Goal: Task Accomplishment & Management: Use online tool/utility

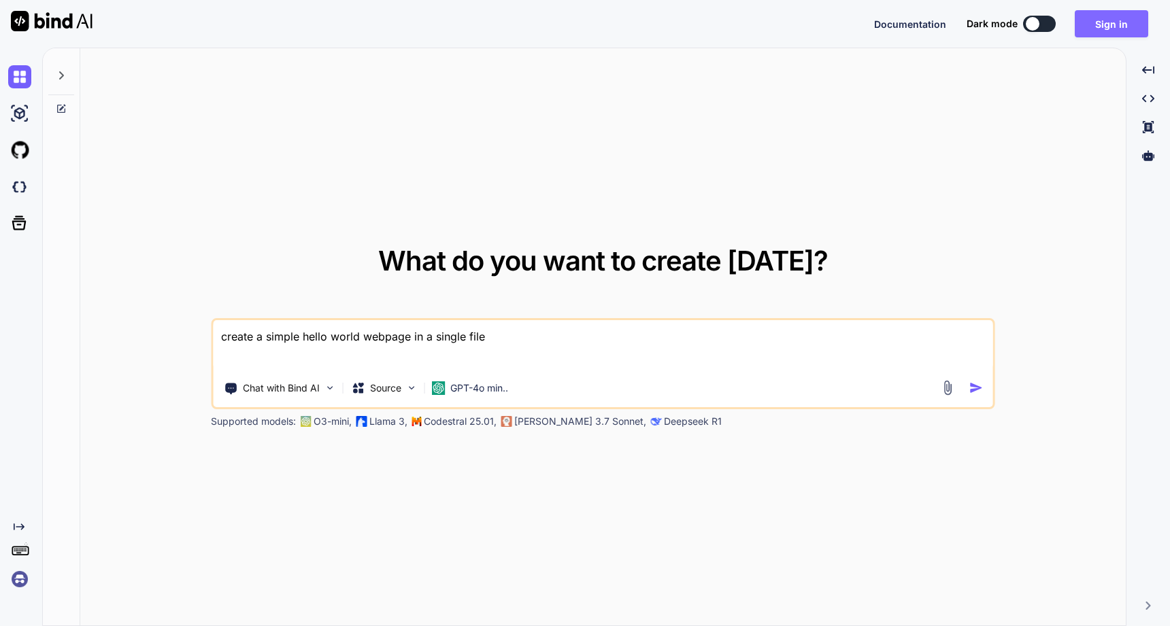
click at [1109, 25] on button "Sign in" at bounding box center [1111, 23] width 73 height 27
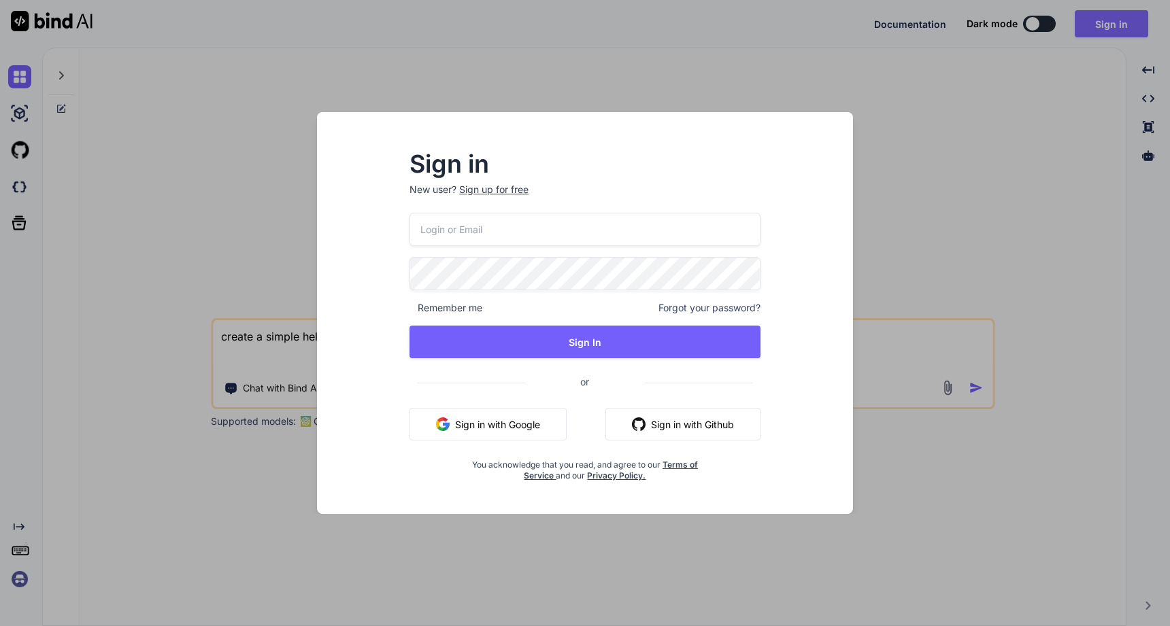
type input "mail@ross-sivertsen.com"
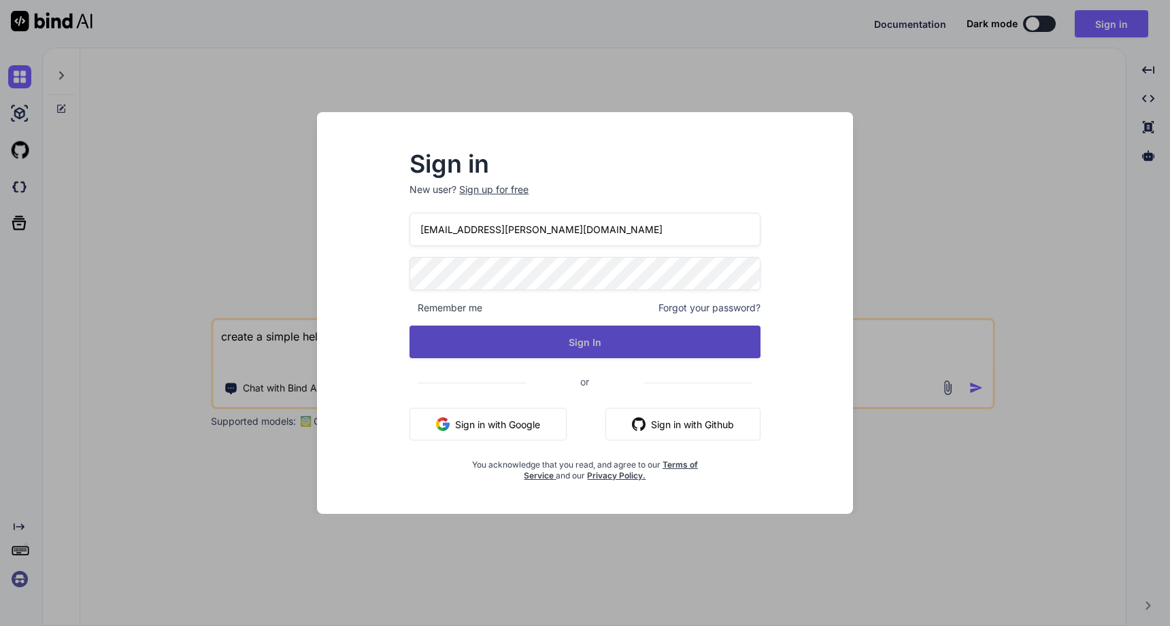
click at [540, 339] on button "Sign In" at bounding box center [584, 342] width 351 height 33
type textarea "x"
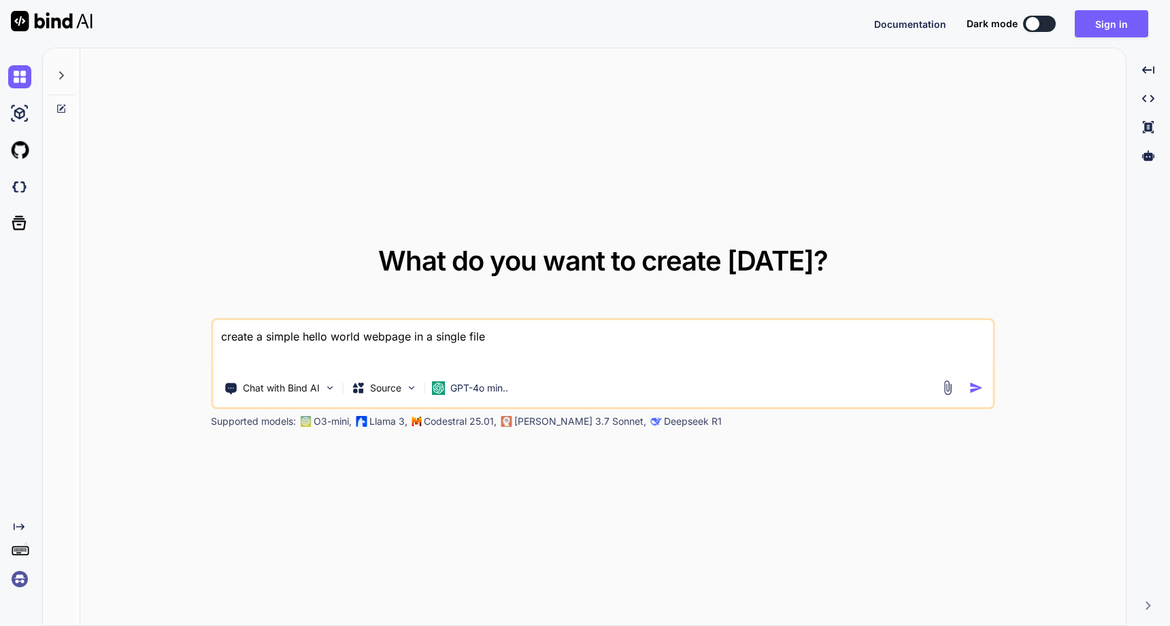
type textarea "x"
click at [1105, 30] on button "Sign in" at bounding box center [1111, 23] width 73 height 27
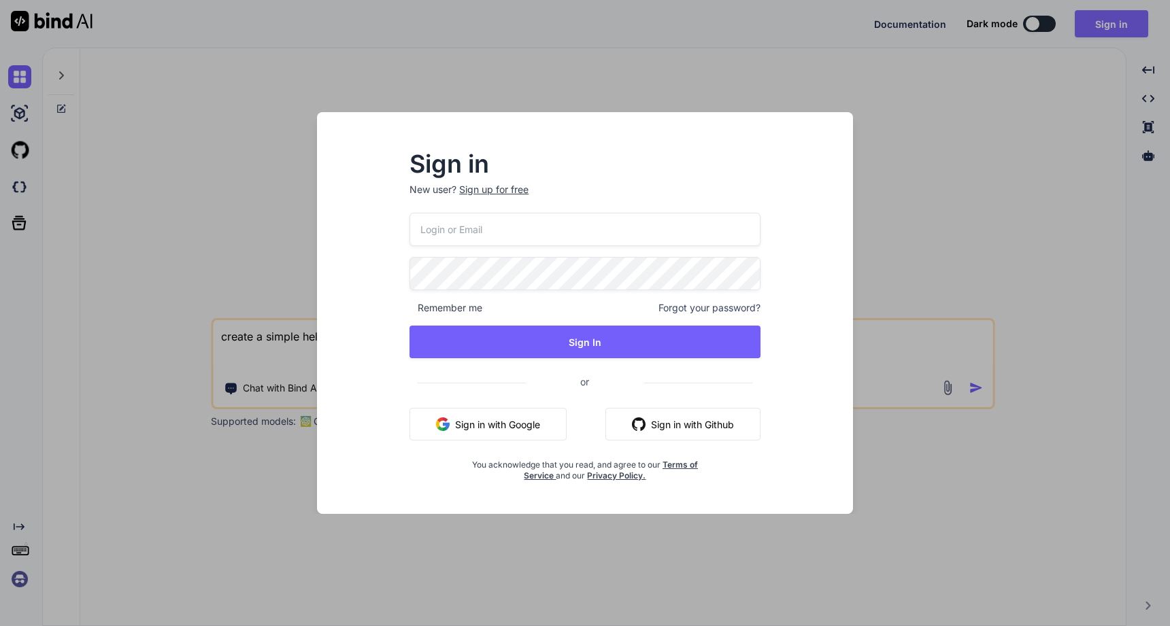
type input "mail@ross-sivertsen.com"
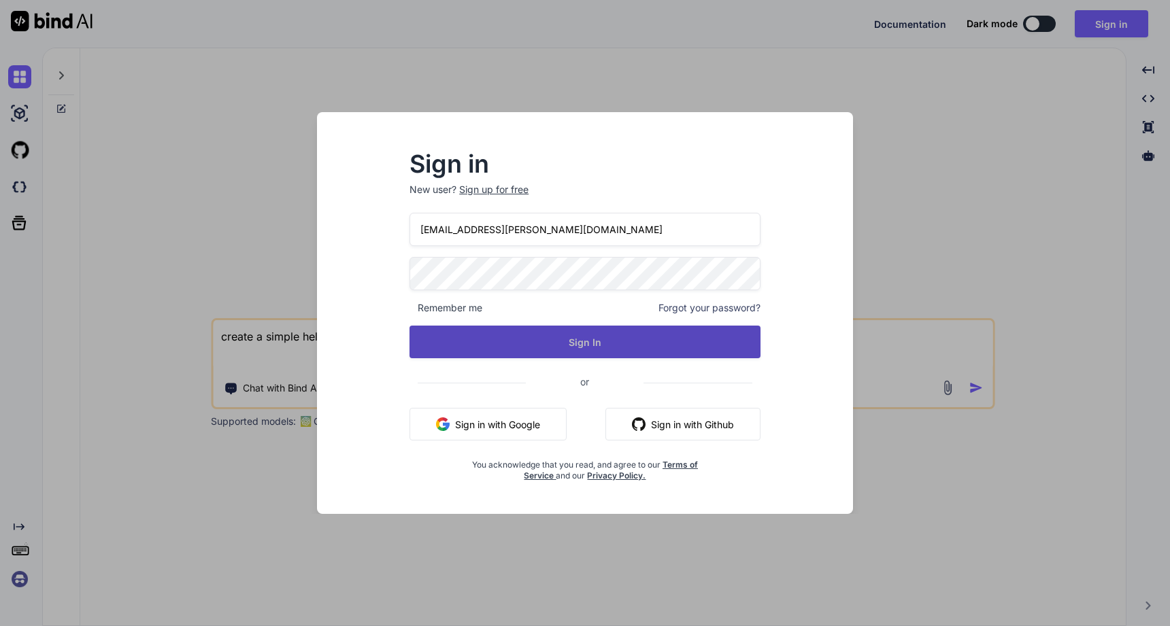
click at [579, 337] on button "Sign In" at bounding box center [584, 342] width 351 height 33
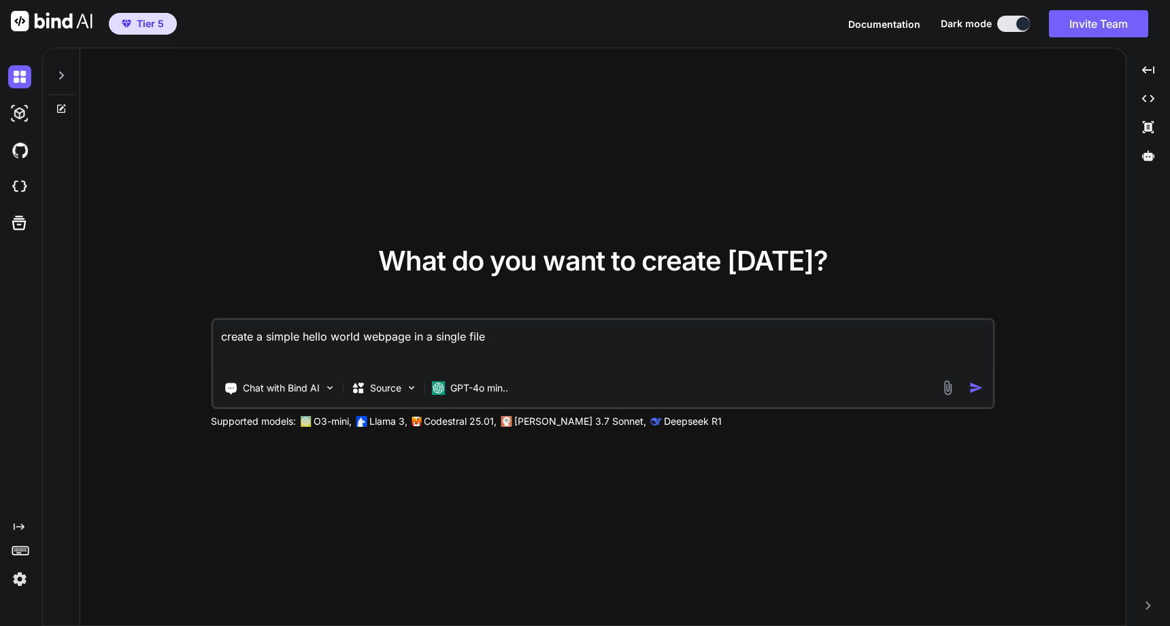
click at [18, 575] on img at bounding box center [19, 579] width 23 height 23
type textarea "x"
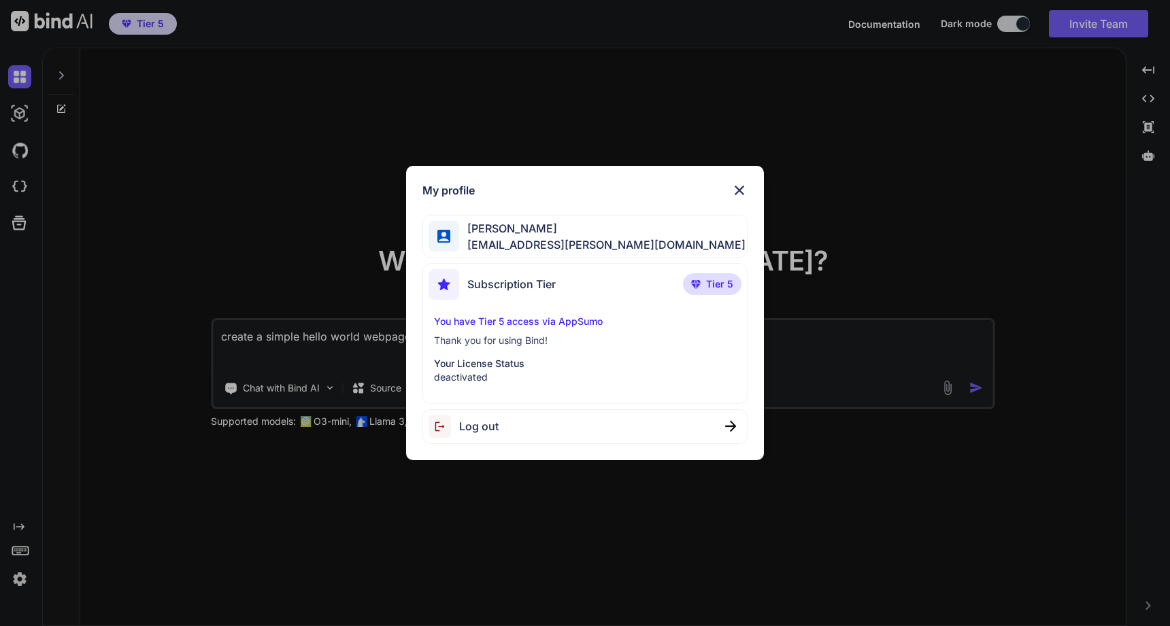
click at [739, 187] on img at bounding box center [739, 190] width 16 height 16
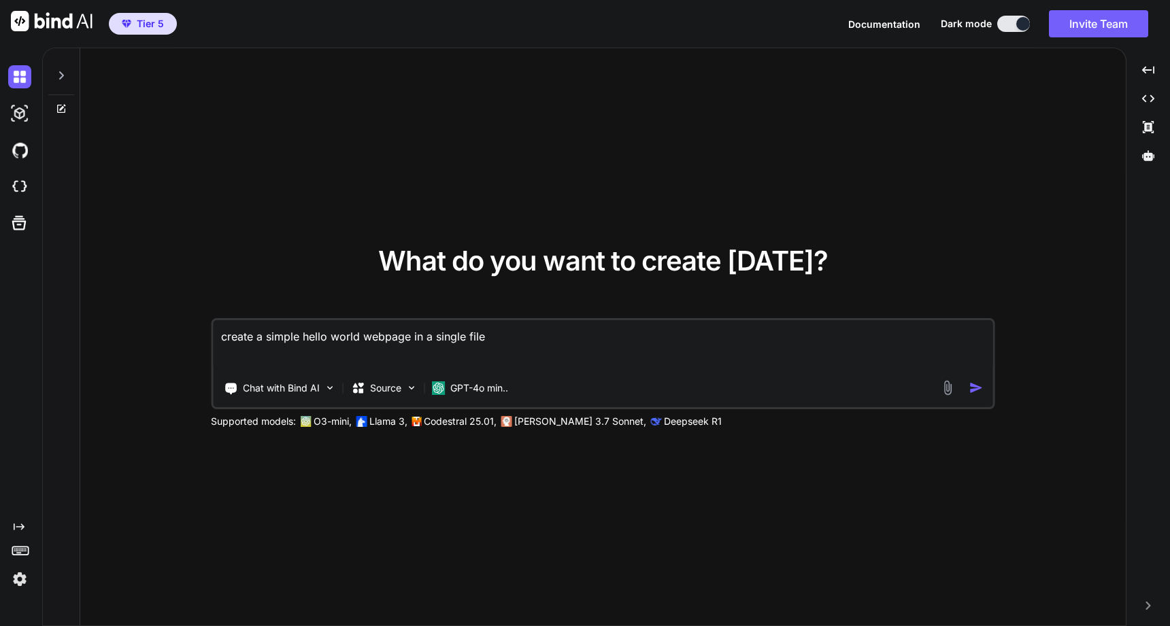
click at [31, 185] on div at bounding box center [22, 186] width 29 height 23
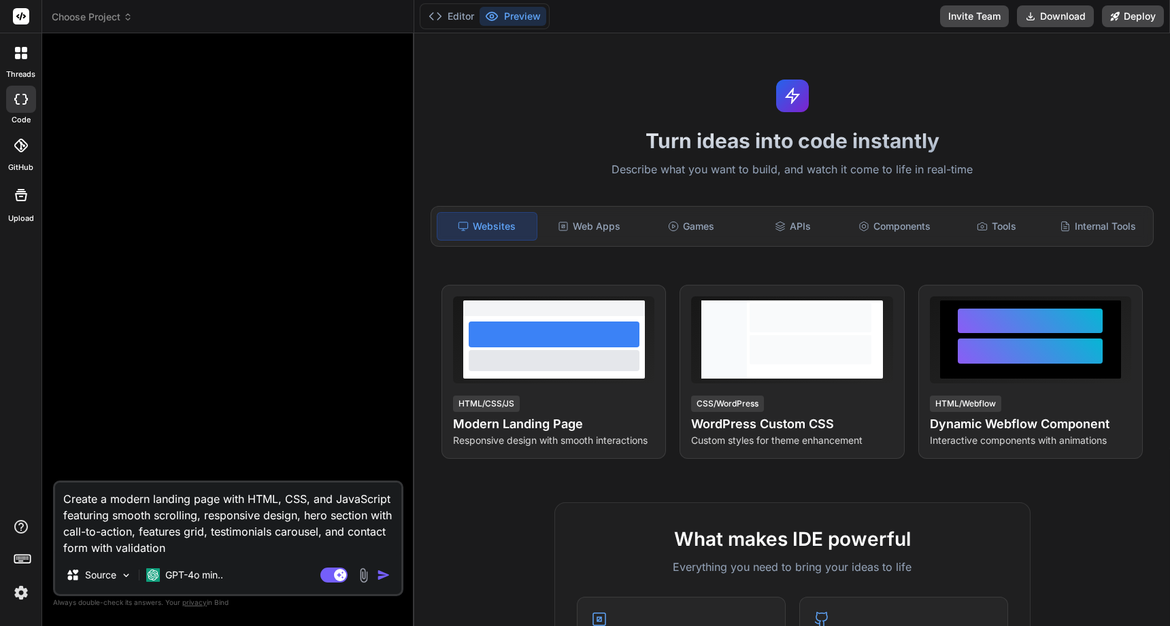
click at [389, 575] on img "button" at bounding box center [384, 576] width 14 height 14
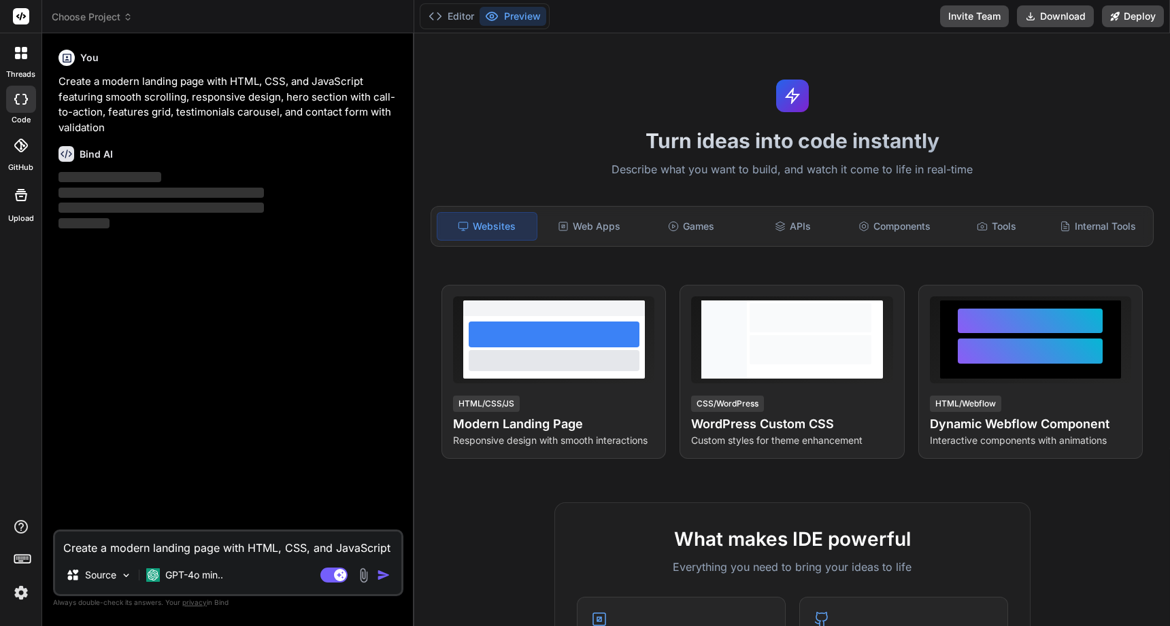
type textarea "x"
